Goal: Task Accomplishment & Management: Use online tool/utility

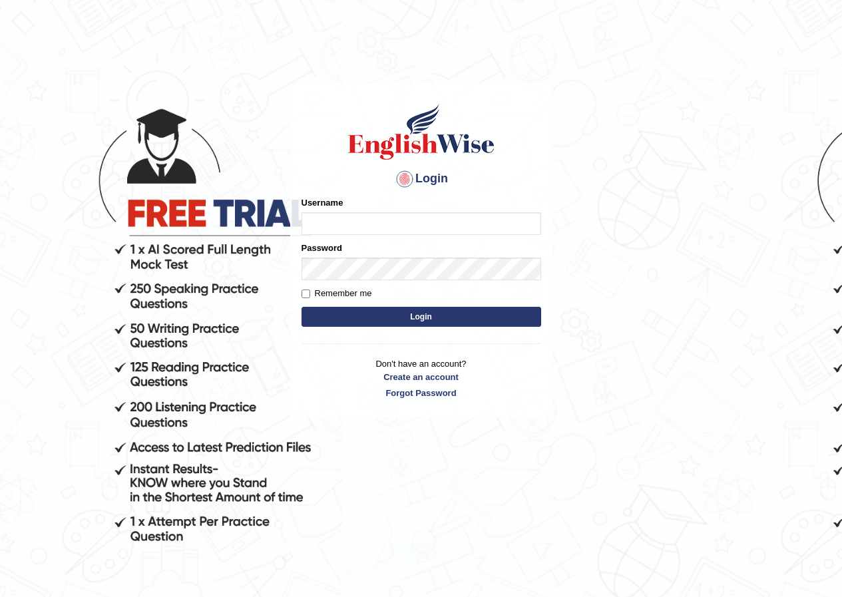
click at [404, 226] on input "Username" at bounding box center [421, 223] width 240 height 23
type input "grishmi_parramatta"
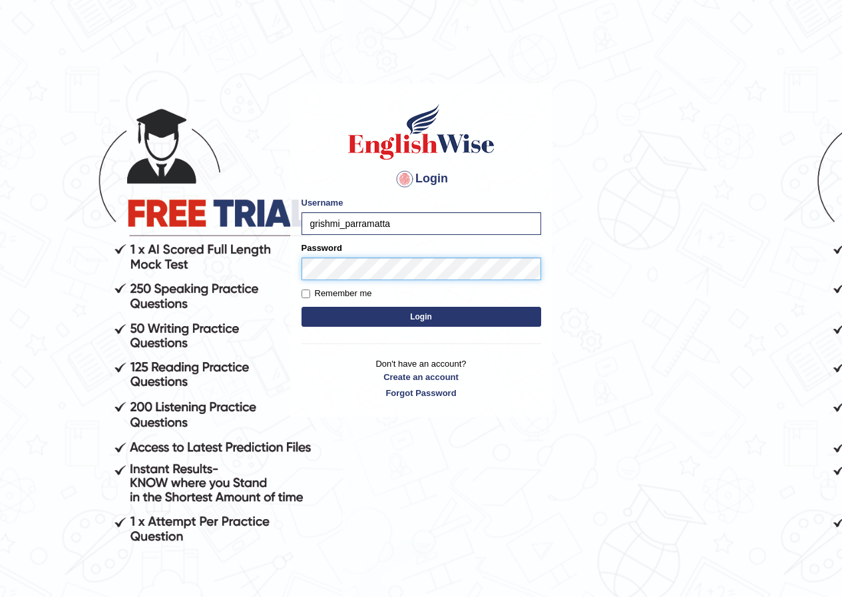
click at [301, 307] on button "Login" at bounding box center [421, 317] width 240 height 20
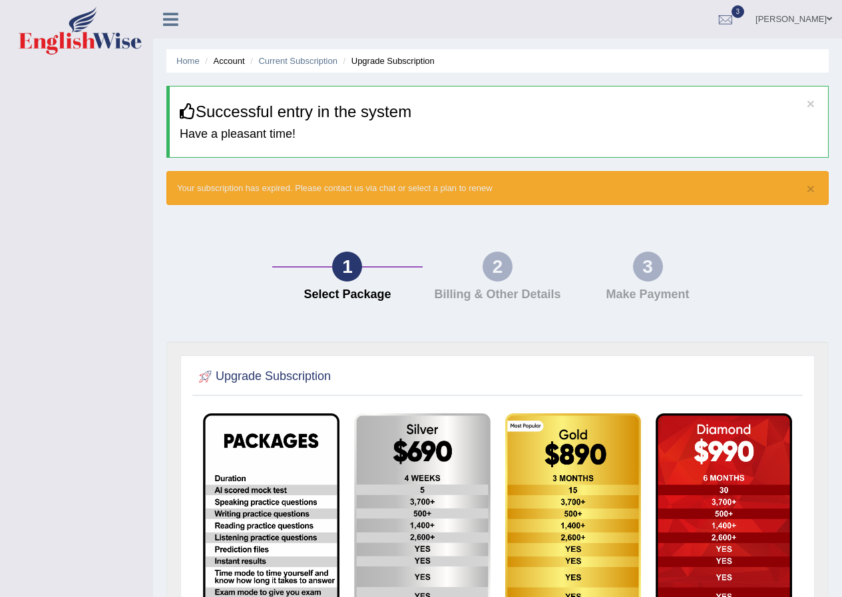
scroll to position [226, 0]
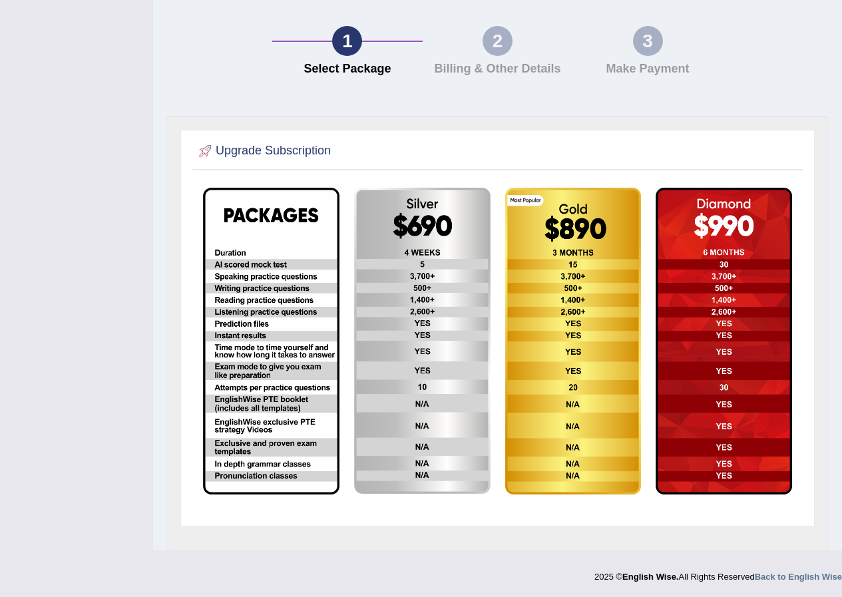
drag, startPoint x: 146, startPoint y: 163, endPoint x: 138, endPoint y: 138, distance: 25.9
click at [149, 157] on div "Toggle navigation Grishmi Khanal Toggle navigation Username: grishmi_parramatta…" at bounding box center [421, 182] width 842 height 816
click at [138, 138] on div "Toggle navigation Grishmi Khanal Toggle navigation Username: grishmi_parramatta…" at bounding box center [421, 182] width 842 height 816
click at [271, 122] on div "Home Account Current Subscription Upgrade Subscription × Successful entry in th…" at bounding box center [497, 162] width 689 height 776
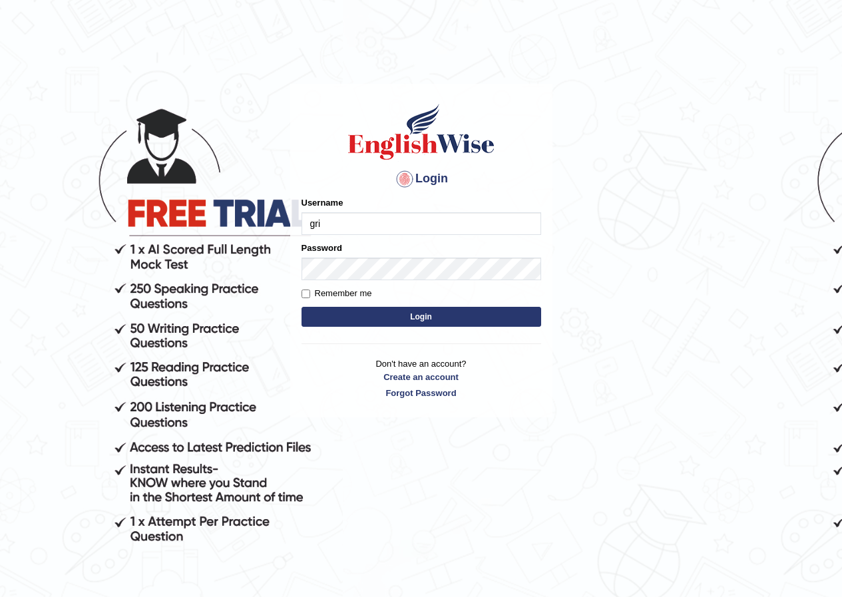
type input "grishmi_parramatta"
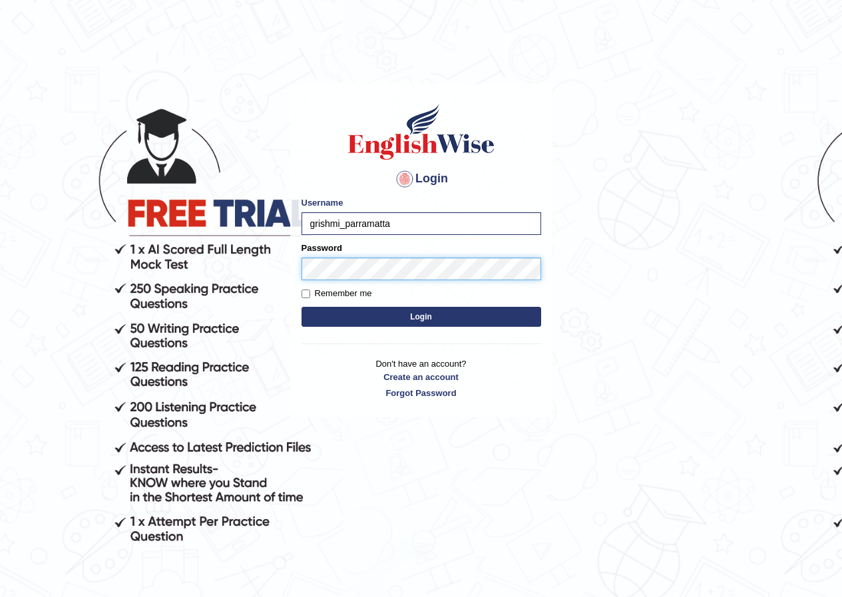
click at [301, 307] on button "Login" at bounding box center [421, 317] width 240 height 20
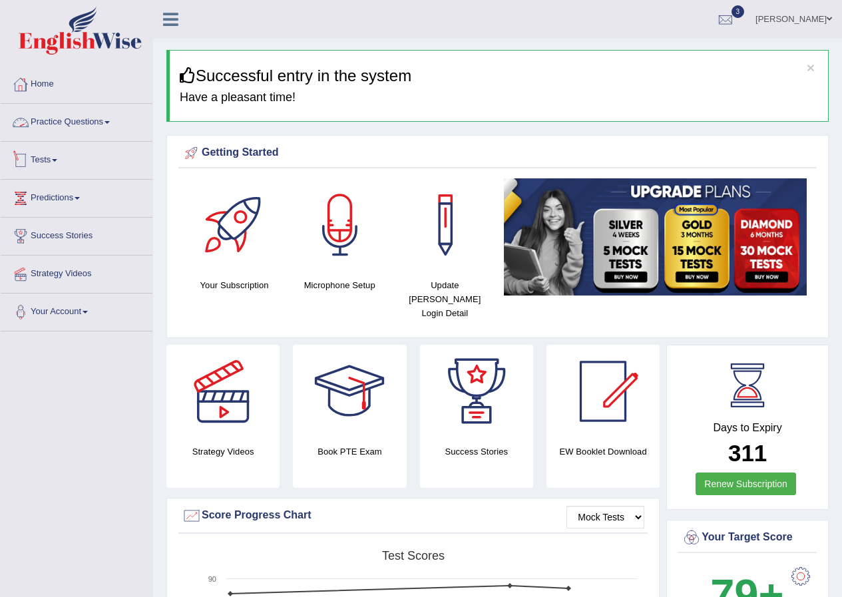
click at [49, 161] on link "Tests" at bounding box center [77, 158] width 152 height 33
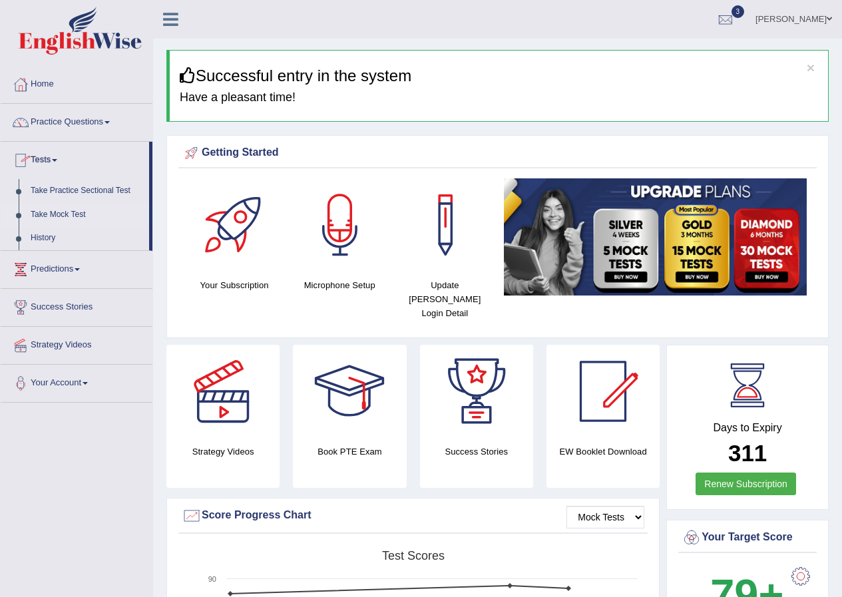
click at [56, 211] on link "Take Mock Test" at bounding box center [87, 215] width 124 height 24
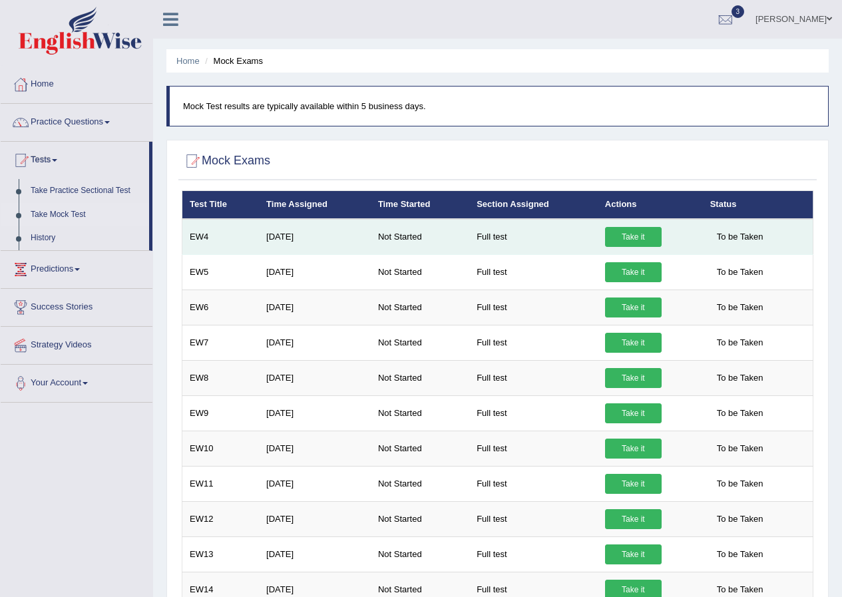
click at [624, 240] on link "Take it" at bounding box center [633, 237] width 57 height 20
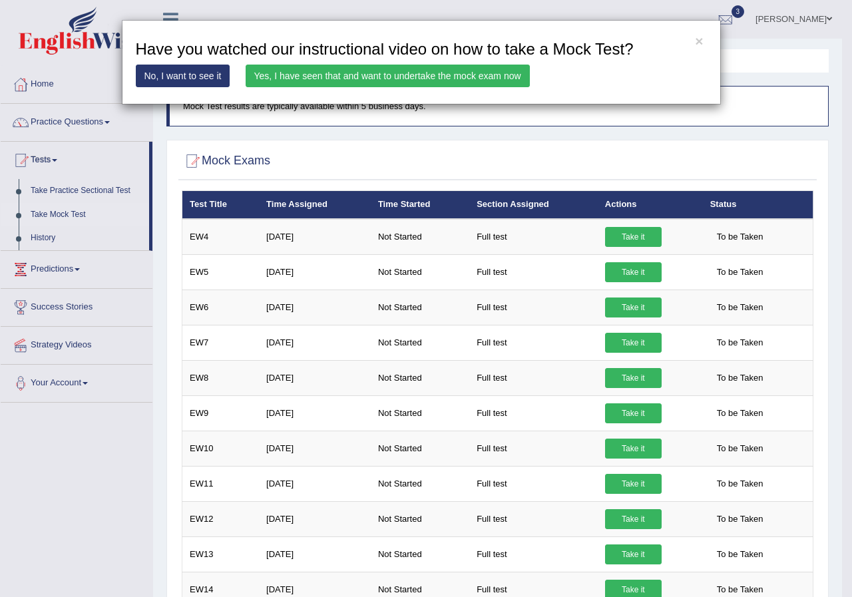
click at [405, 77] on link "Yes, I have seen that and want to undertake the mock exam now" at bounding box center [388, 76] width 284 height 23
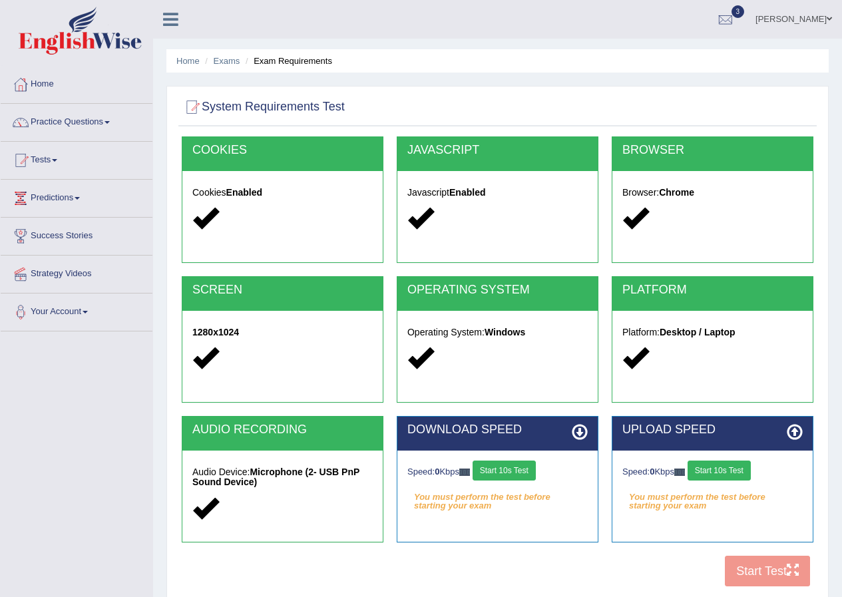
click at [505, 470] on button "Start 10s Test" at bounding box center [503, 470] width 63 height 20
click at [716, 474] on button "Start 10s Test" at bounding box center [718, 470] width 63 height 20
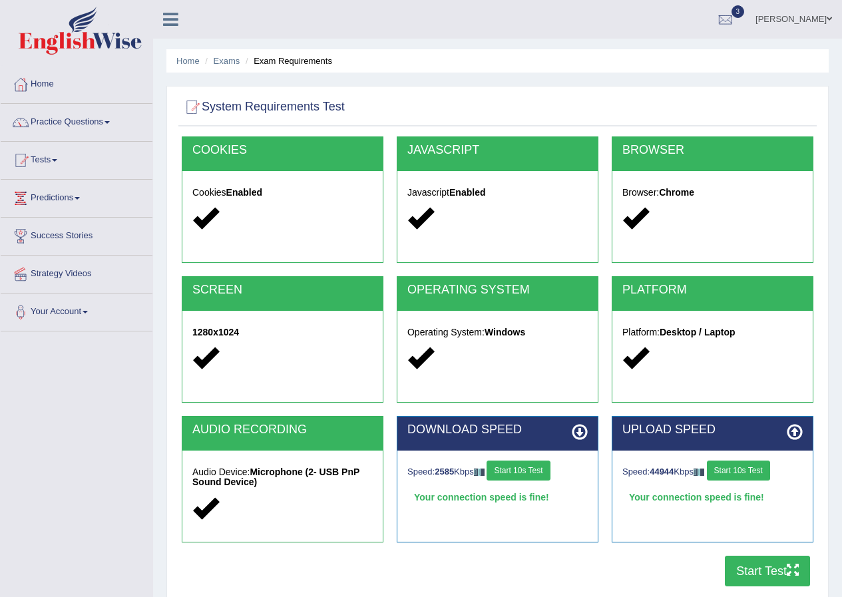
click at [731, 570] on button "Start Test" at bounding box center [767, 571] width 85 height 31
